Goal: Use online tool/utility: Utilize a website feature to perform a specific function

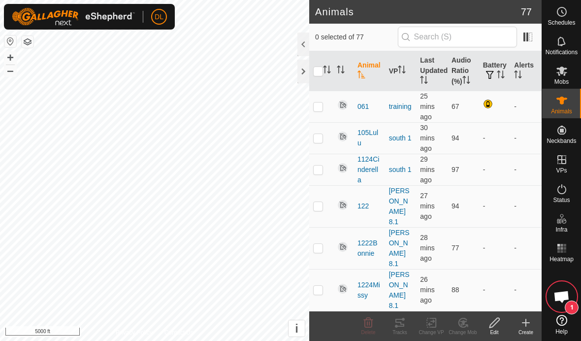
scroll to position [1758, 0]
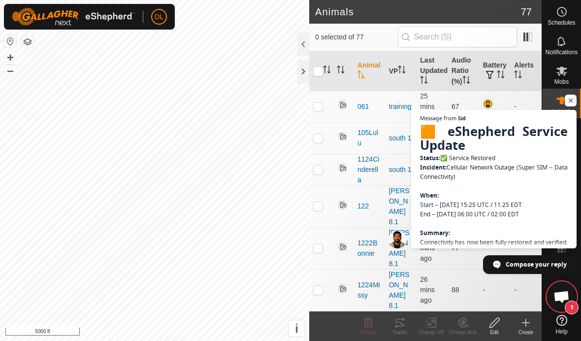
click at [558, 294] on span "Open chat" at bounding box center [561, 297] width 16 height 14
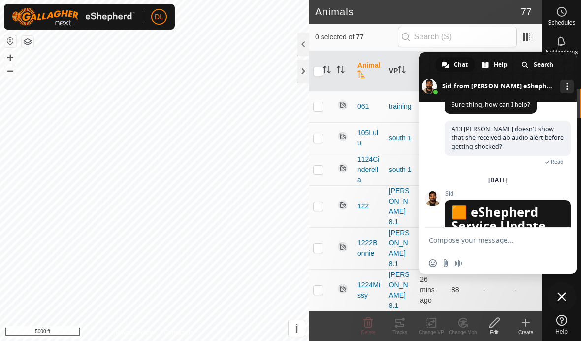
scroll to position [1477, 0]
click at [431, 65] on span at bounding box center [498, 76] width 158 height 49
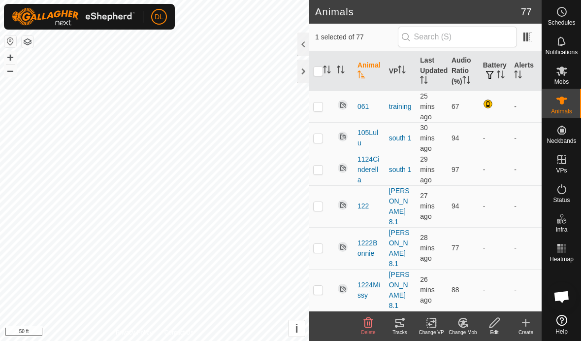
click at [398, 323] on icon at bounding box center [400, 323] width 12 height 12
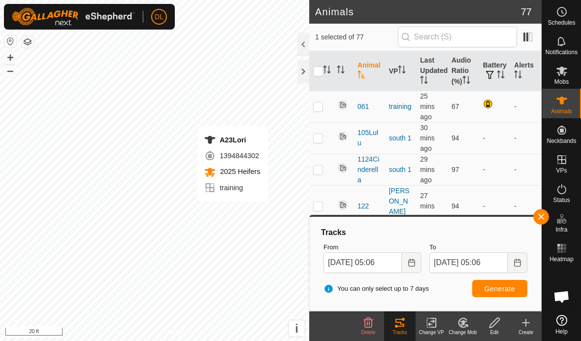
checkbox input "false"
checkbox input "true"
click at [502, 292] on button "Generate" at bounding box center [499, 288] width 55 height 17
checkbox input "true"
checkbox input "false"
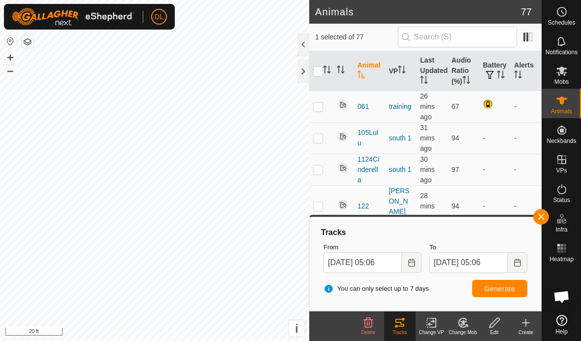
click at [506, 290] on span "Generate" at bounding box center [499, 289] width 31 height 8
click at [541, 215] on button "button" at bounding box center [541, 217] width 16 height 16
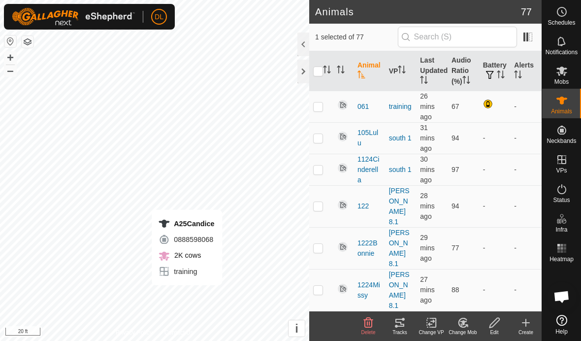
checkbox input "false"
click at [405, 323] on icon at bounding box center [400, 323] width 12 height 12
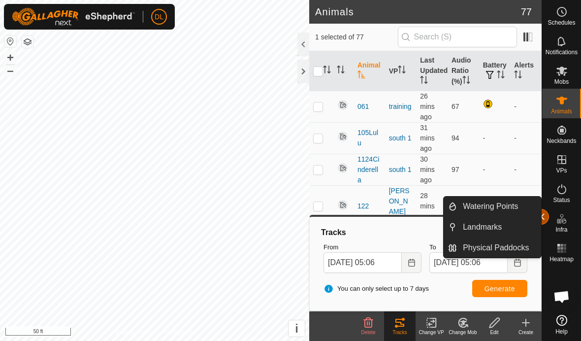
click at [542, 214] on button "button" at bounding box center [541, 217] width 16 height 16
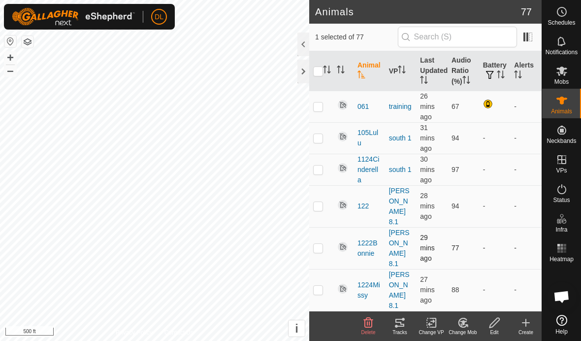
checkbox input "false"
click at [401, 328] on div "Tracks" at bounding box center [400, 331] width 32 height 7
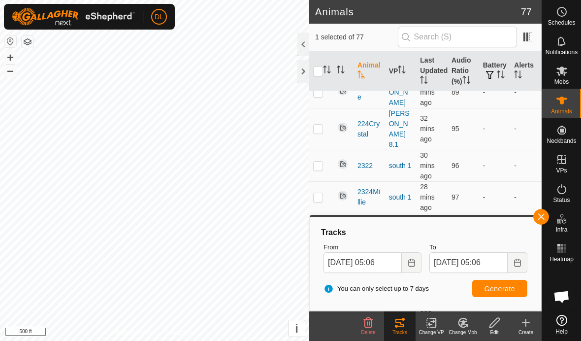
scroll to position [1133, 0]
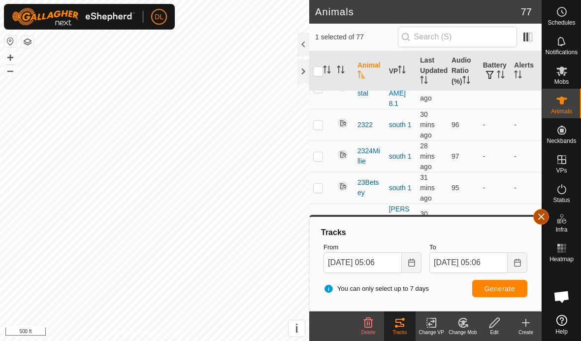
click at [544, 221] on button "button" at bounding box center [541, 217] width 16 height 16
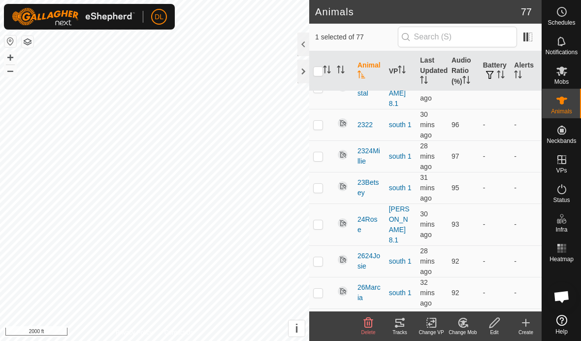
checkbox input "false"
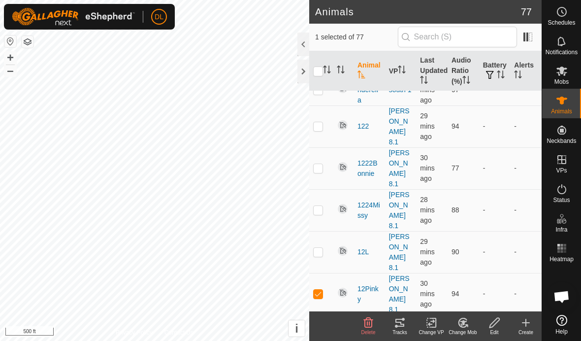
scroll to position [81, 0]
click at [319, 288] on p-checkbox at bounding box center [318, 292] width 10 height 8
checkbox input "false"
